Goal: Information Seeking & Learning: Learn about a topic

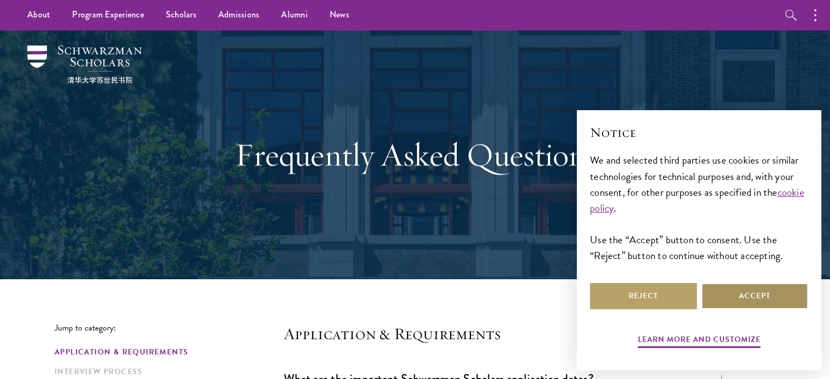
click at [770, 293] on button "Accept" at bounding box center [755, 296] width 107 height 26
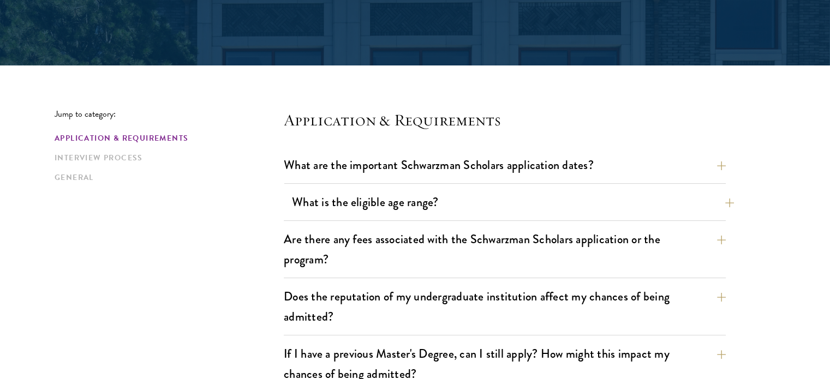
scroll to position [218, 0]
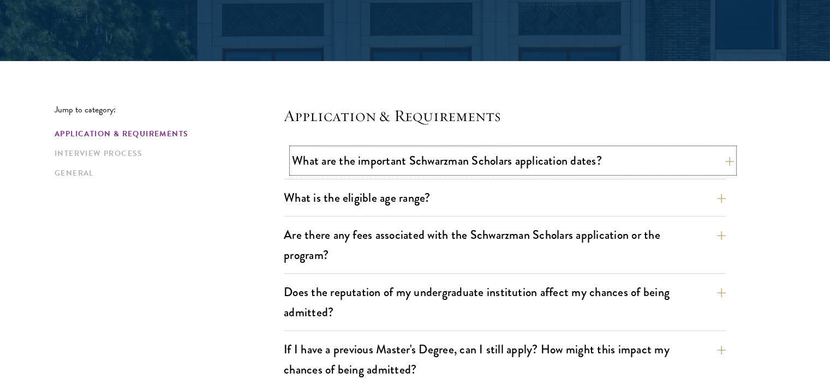
click at [713, 159] on button "What are the important Schwarzman Scholars application dates?" at bounding box center [513, 161] width 442 height 25
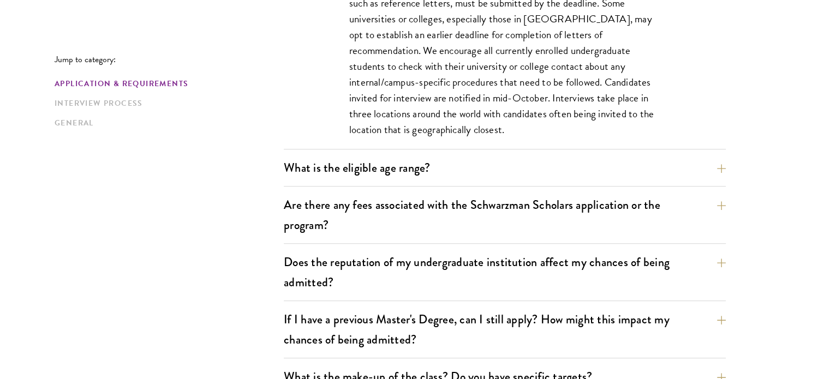
scroll to position [601, 0]
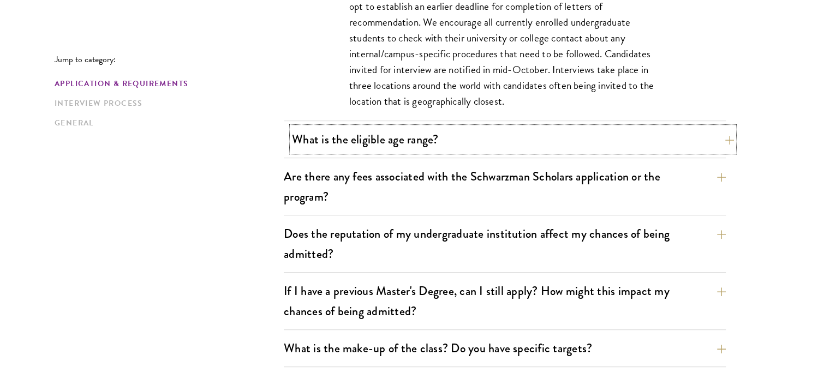
click at [719, 144] on button "What is the eligible age range?" at bounding box center [513, 139] width 442 height 25
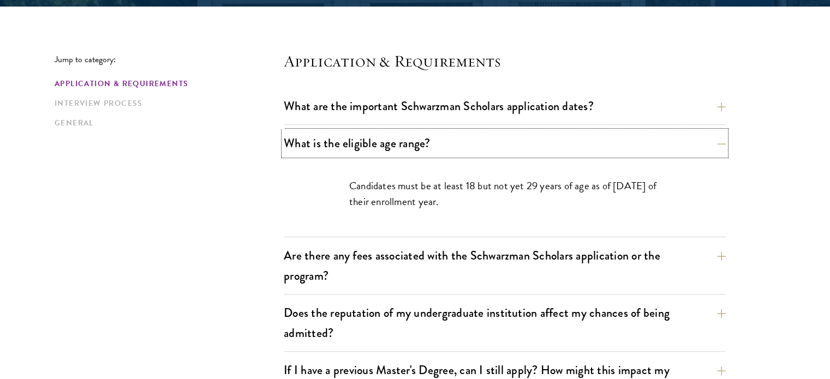
scroll to position [382, 0]
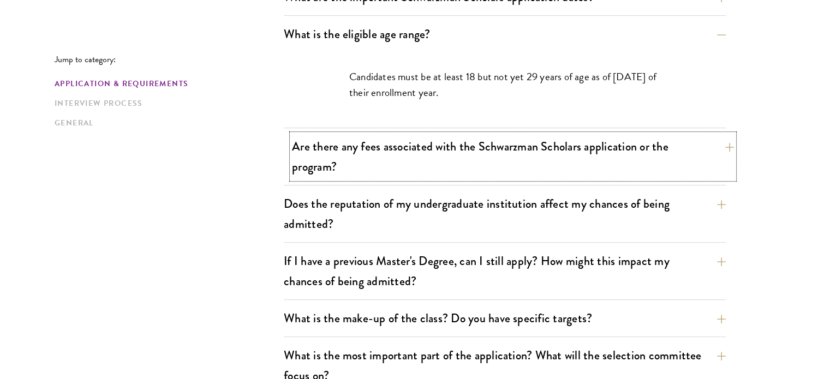
click at [711, 159] on button "Are there any fees associated with the Schwarzman Scholars application or the p…" at bounding box center [513, 156] width 442 height 45
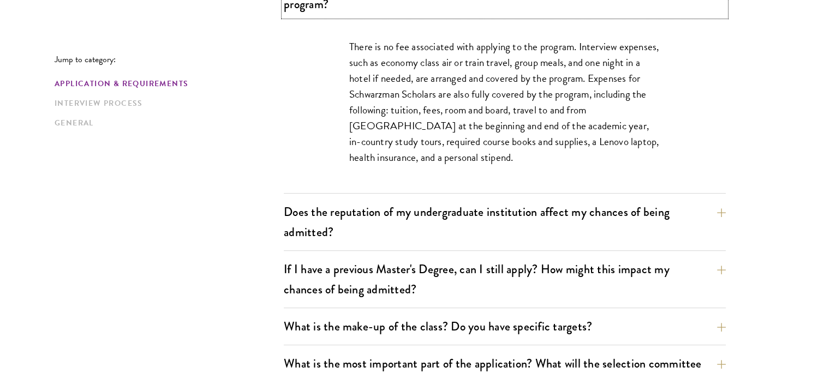
scroll to position [491, 0]
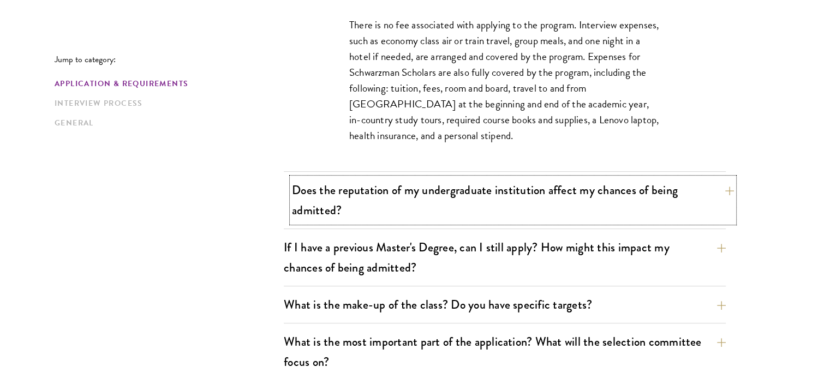
click at [625, 206] on button "Does the reputation of my undergraduate institution affect my chances of being …" at bounding box center [513, 200] width 442 height 45
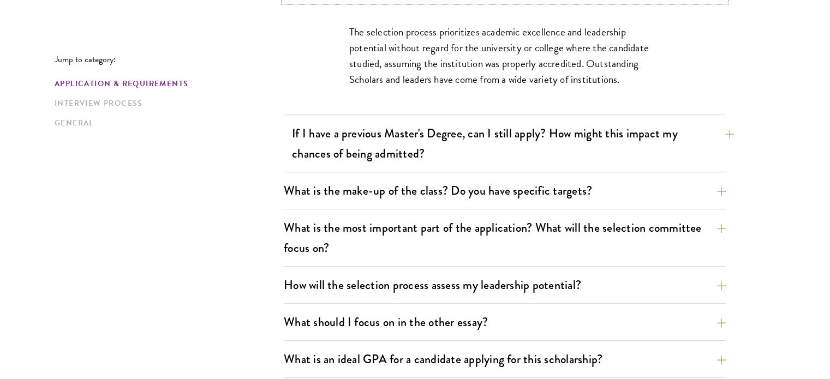
scroll to position [601, 0]
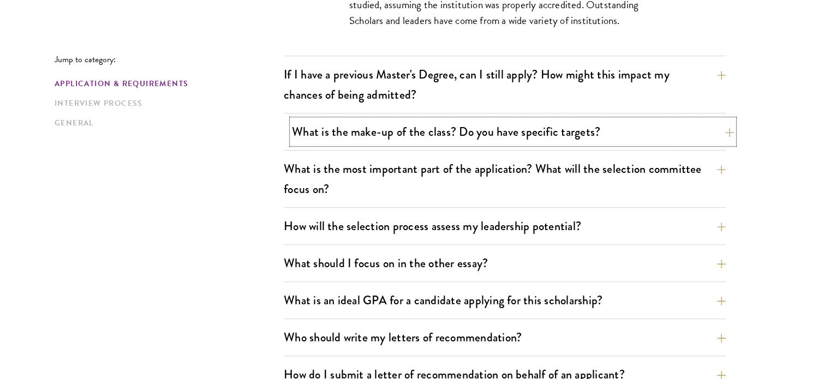
click at [474, 137] on button "What is the make-up of the class? Do you have specific targets?" at bounding box center [513, 132] width 442 height 25
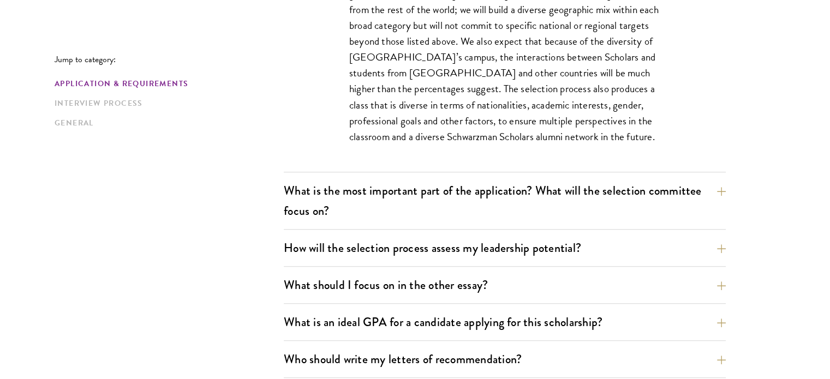
scroll to position [710, 0]
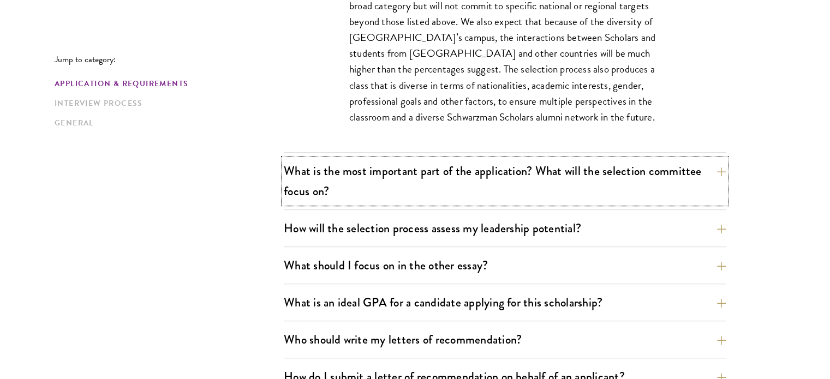
click at [432, 189] on button "What is the most important part of the application? What will the selection com…" at bounding box center [505, 181] width 442 height 45
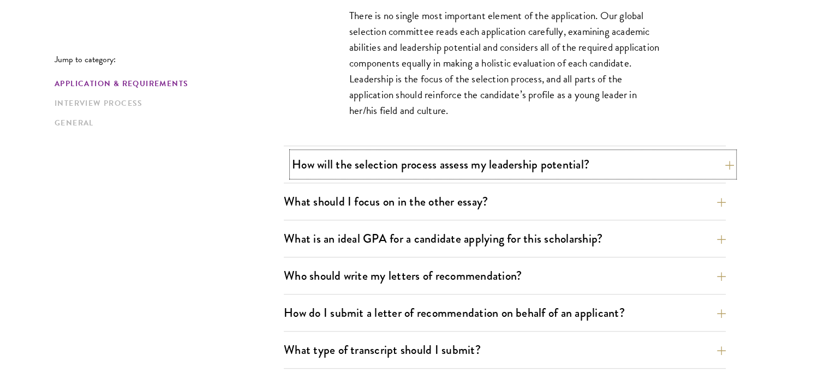
click at [447, 169] on button "How will the selection process assess my leadership potential?" at bounding box center [513, 164] width 442 height 25
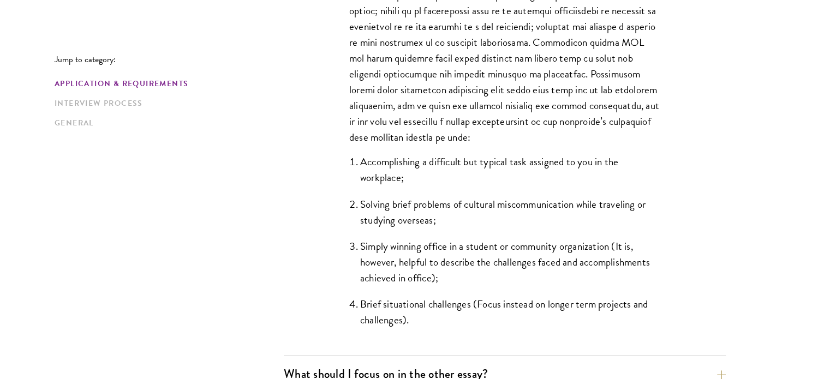
scroll to position [1092, 0]
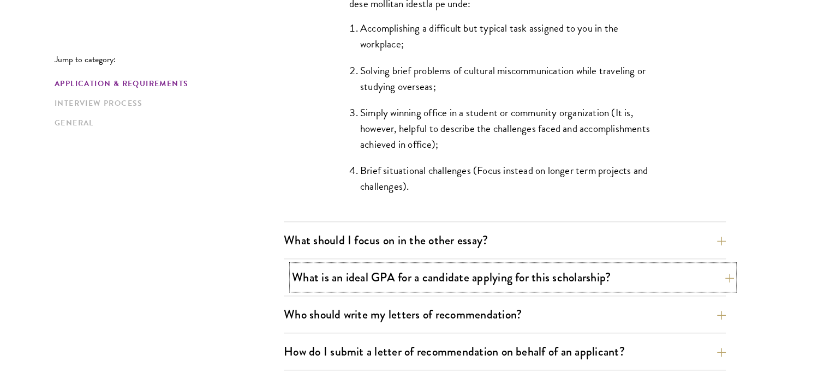
click at [448, 283] on button "What is an ideal GPA for a candidate applying for this scholarship?" at bounding box center [513, 277] width 442 height 25
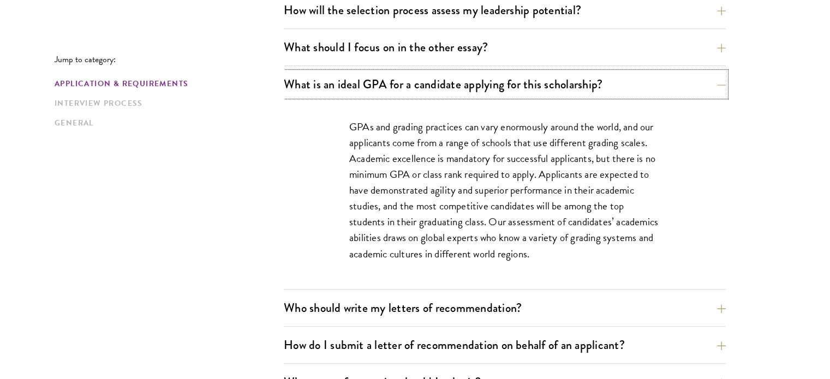
scroll to position [819, 0]
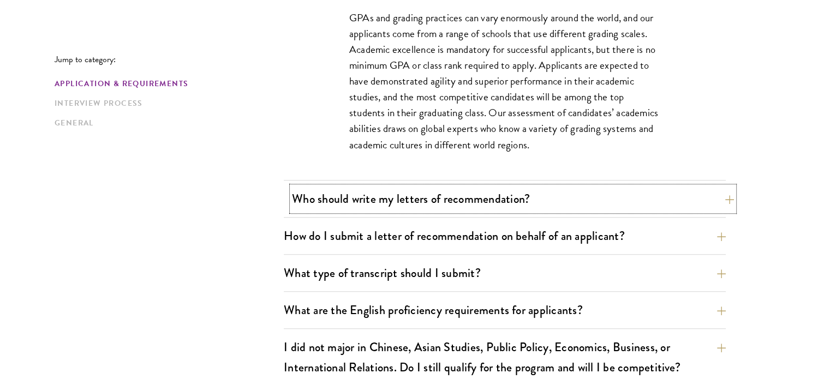
click at [524, 198] on button "Who should write my letters of recommendation?" at bounding box center [513, 199] width 442 height 25
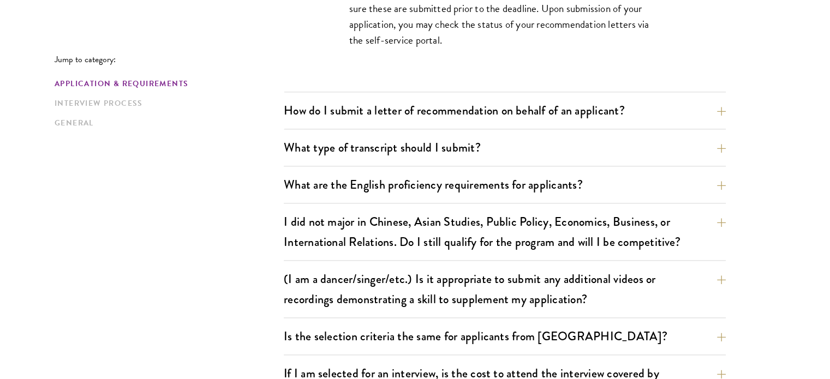
scroll to position [1256, 0]
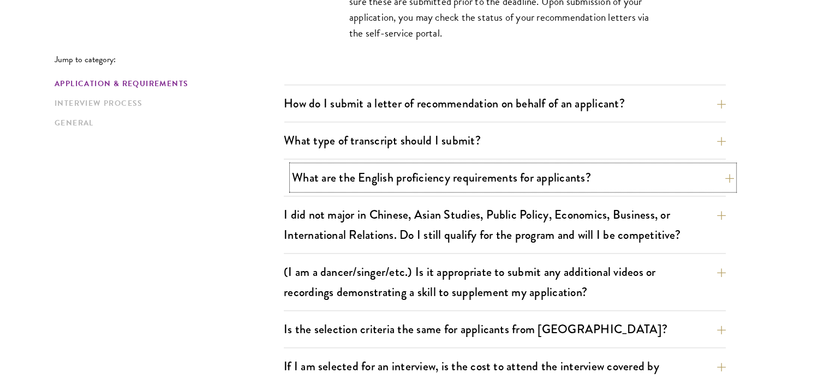
click at [535, 183] on button "What are the English proficiency requirements for applicants?" at bounding box center [513, 177] width 442 height 25
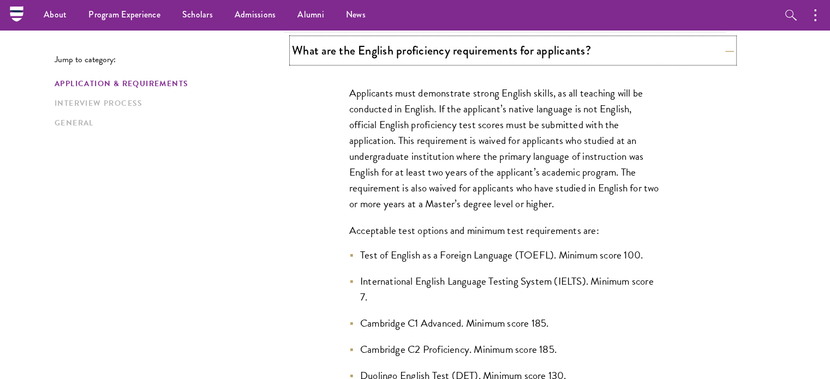
scroll to position [874, 0]
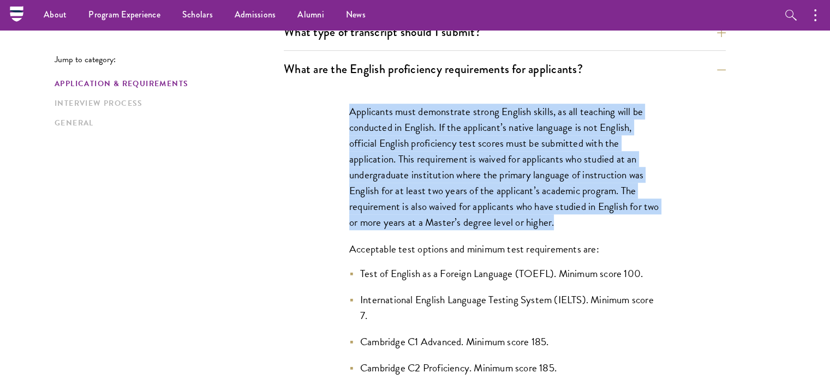
drag, startPoint x: 384, startPoint y: 118, endPoint x: 582, endPoint y: 221, distance: 223.0
click at [582, 221] on p "Applicants must demonstrate strong English skills, as all teaching will be cond…" at bounding box center [504, 167] width 311 height 127
copy p "Applicants must demonstrate strong English skills, as all teaching will be cond…"
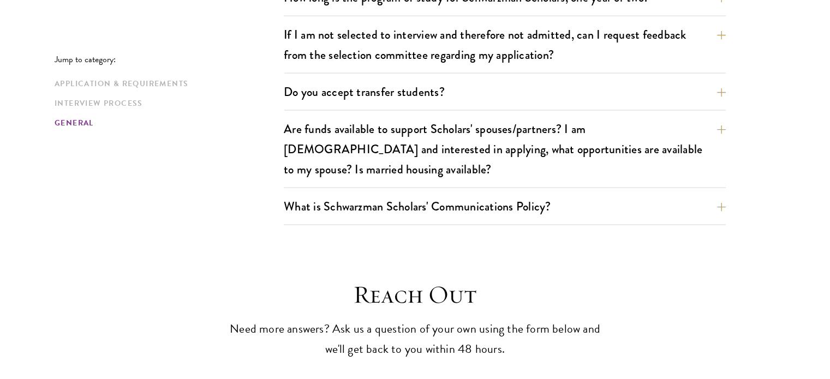
scroll to position [2293, 0]
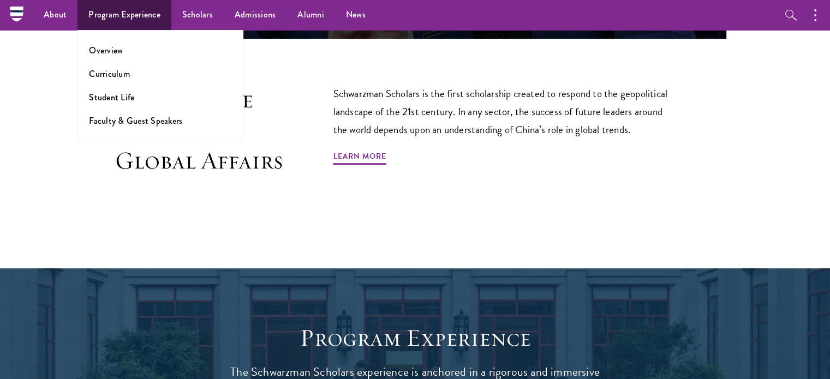
scroll to position [312, 0]
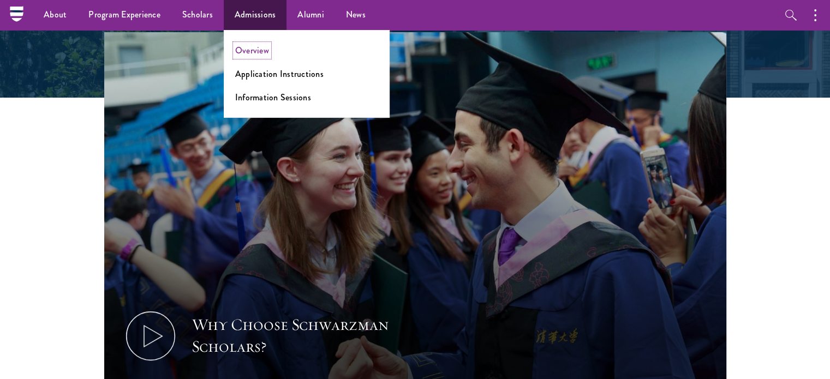
click at [245, 54] on link "Overview" at bounding box center [252, 50] width 34 height 13
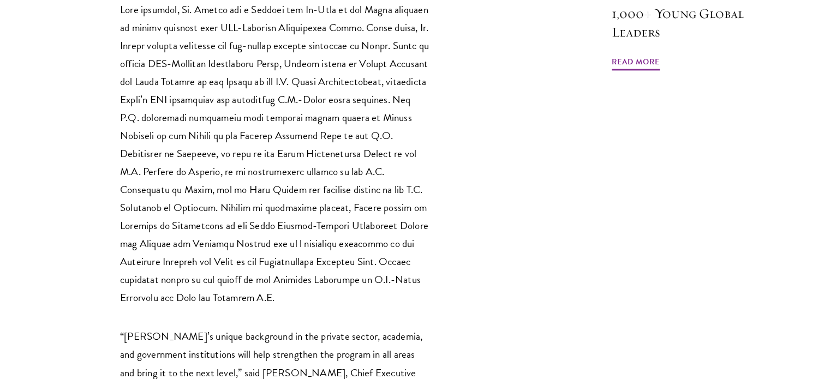
scroll to position [1310, 0]
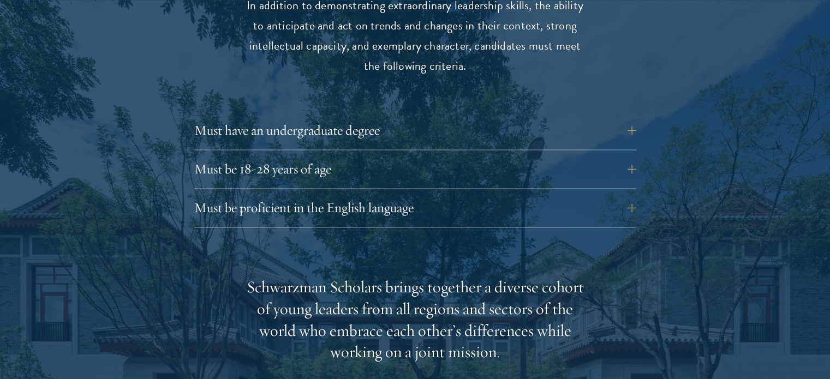
scroll to position [1529, 0]
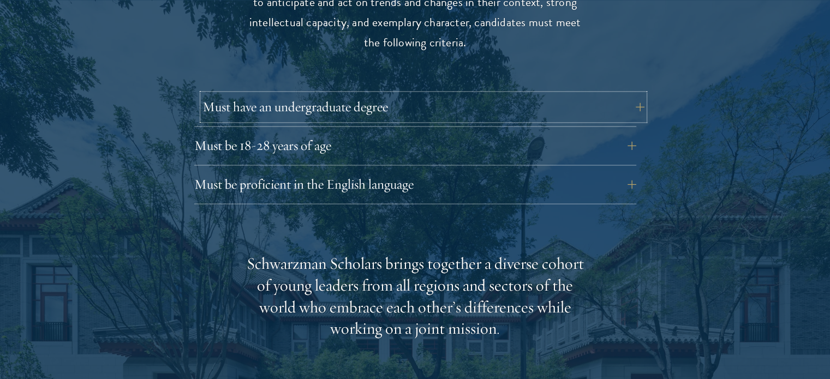
click at [624, 94] on button "Must have an undergraduate degree" at bounding box center [424, 107] width 442 height 26
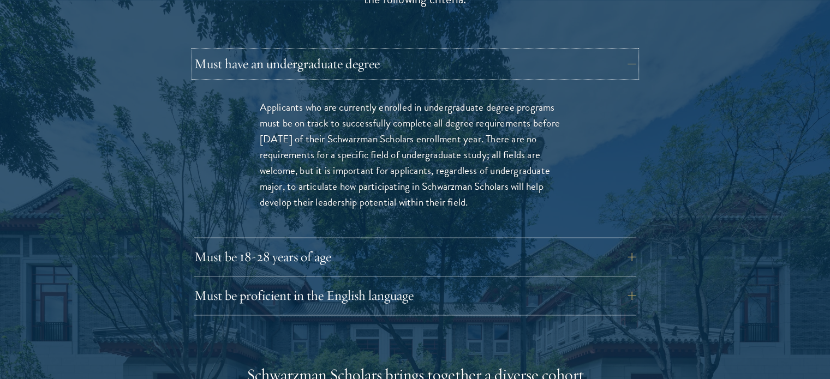
scroll to position [1638, 0]
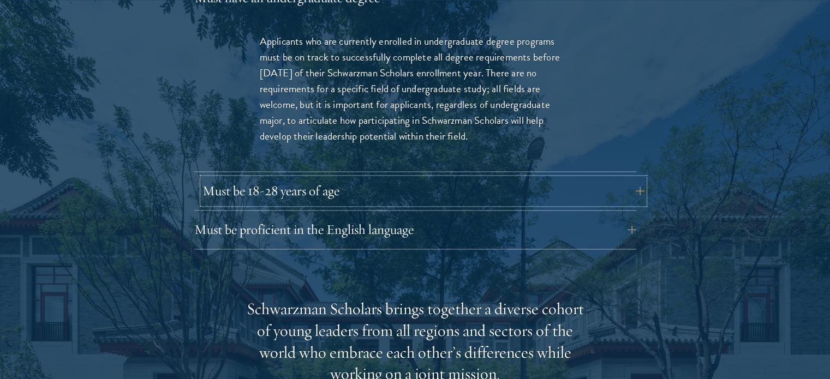
click at [435, 178] on button "Must be 18-28 years of age" at bounding box center [424, 191] width 442 height 26
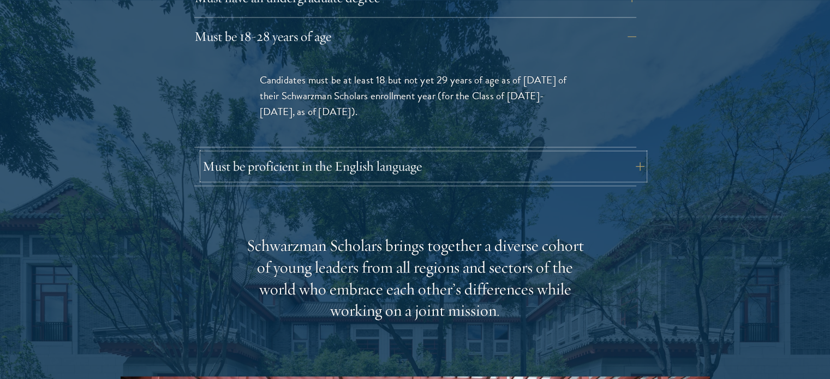
click at [474, 153] on button "Must be proficient in the English language" at bounding box center [424, 166] width 442 height 26
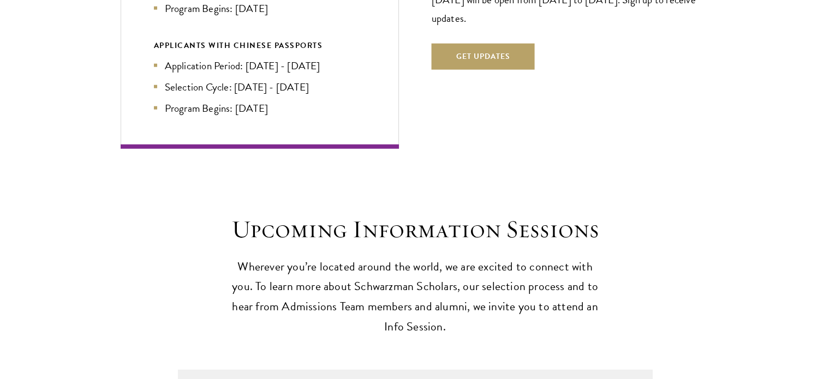
scroll to position [2894, 0]
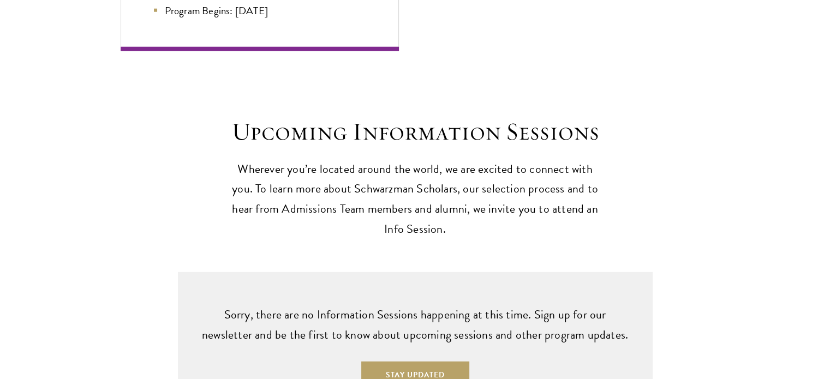
click at [825, 178] on section "Upcoming Information Sessions Wherever you’re located around the world, we are …" at bounding box center [415, 178] width 830 height 123
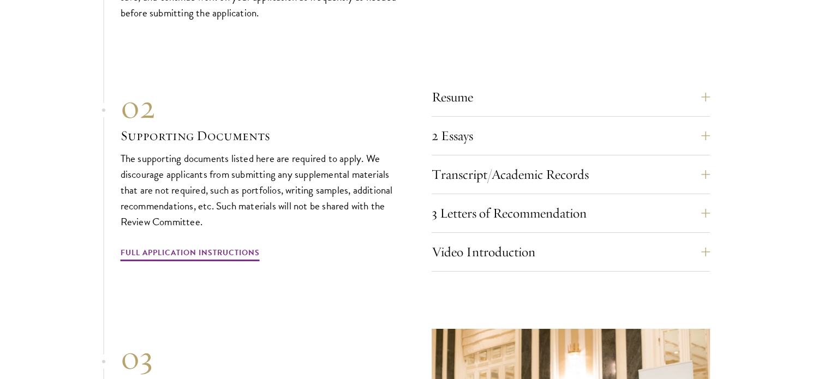
scroll to position [3713, 0]
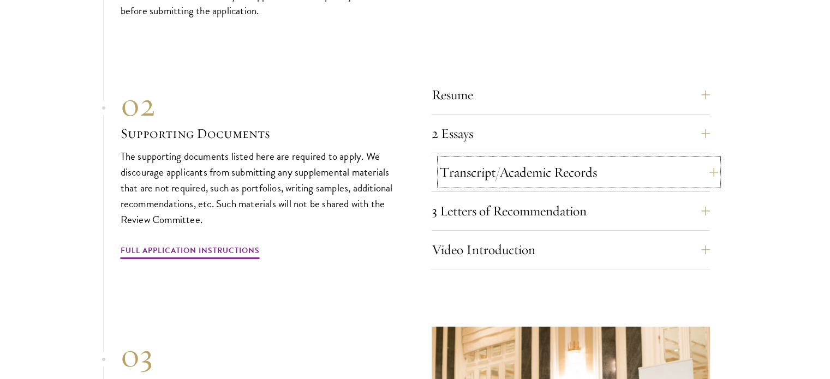
click at [705, 159] on button "Transcript/Academic Records" at bounding box center [579, 172] width 278 height 26
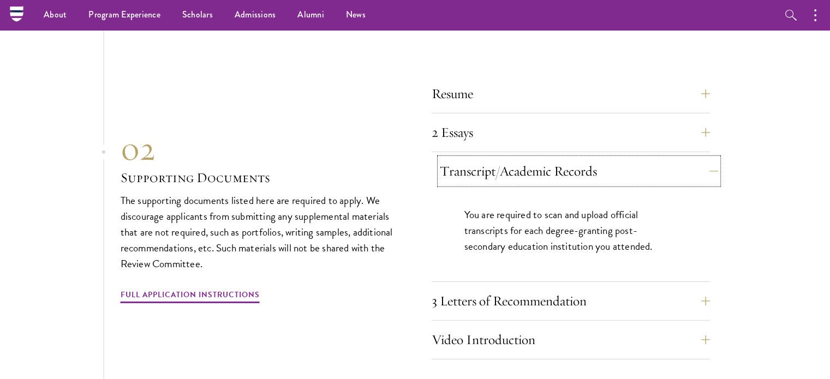
scroll to position [3420, 0]
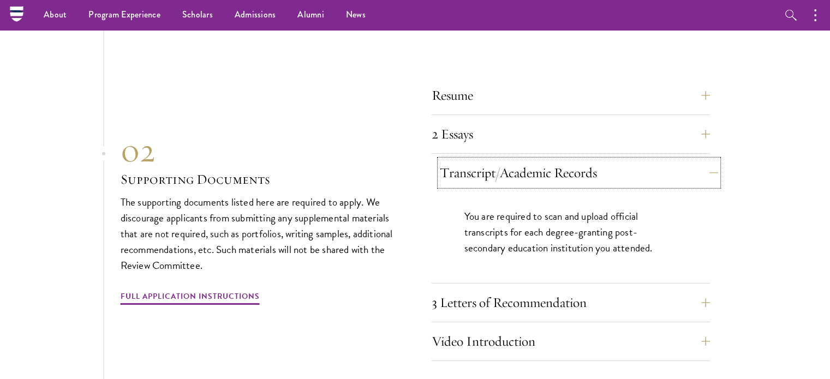
click at [705, 160] on button "Transcript/Academic Records" at bounding box center [579, 173] width 278 height 26
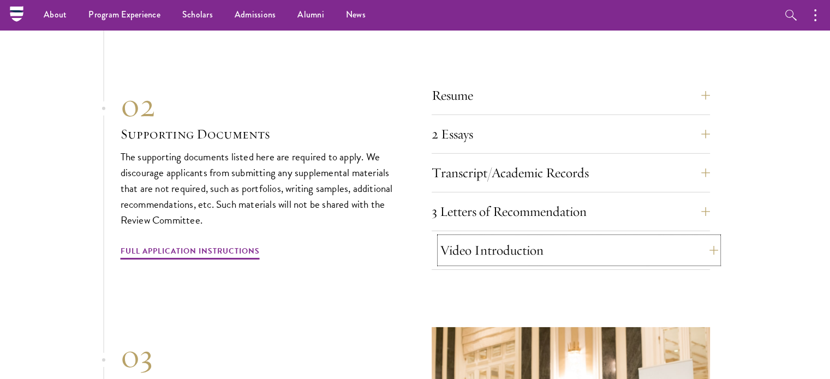
click at [705, 238] on button "Video Introduction" at bounding box center [579, 251] width 278 height 26
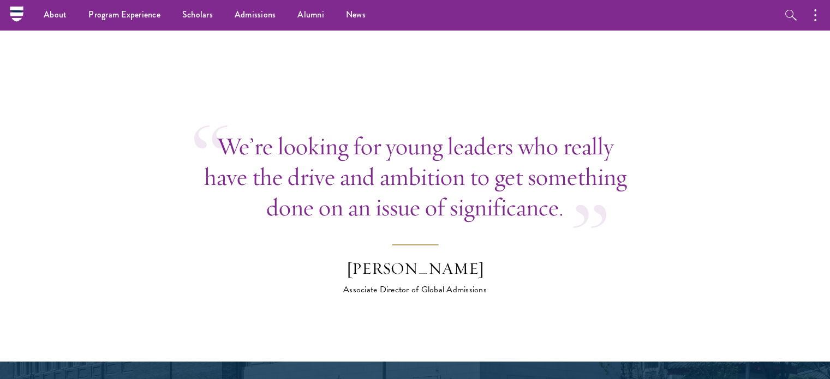
scroll to position [3912, 0]
